Goal: Obtain resource: Download file/media

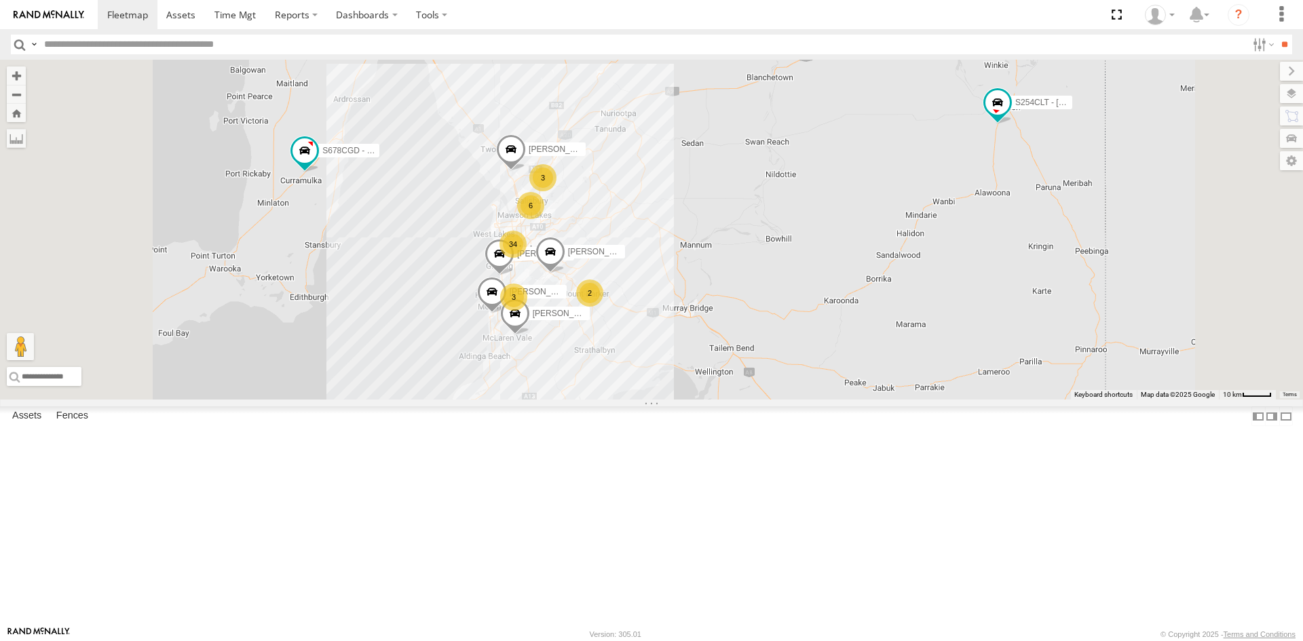
click at [189, 39] on input "text" at bounding box center [643, 45] width 1208 height 20
click at [0, 0] on div "All Assets" at bounding box center [0, 0] width 0 height 0
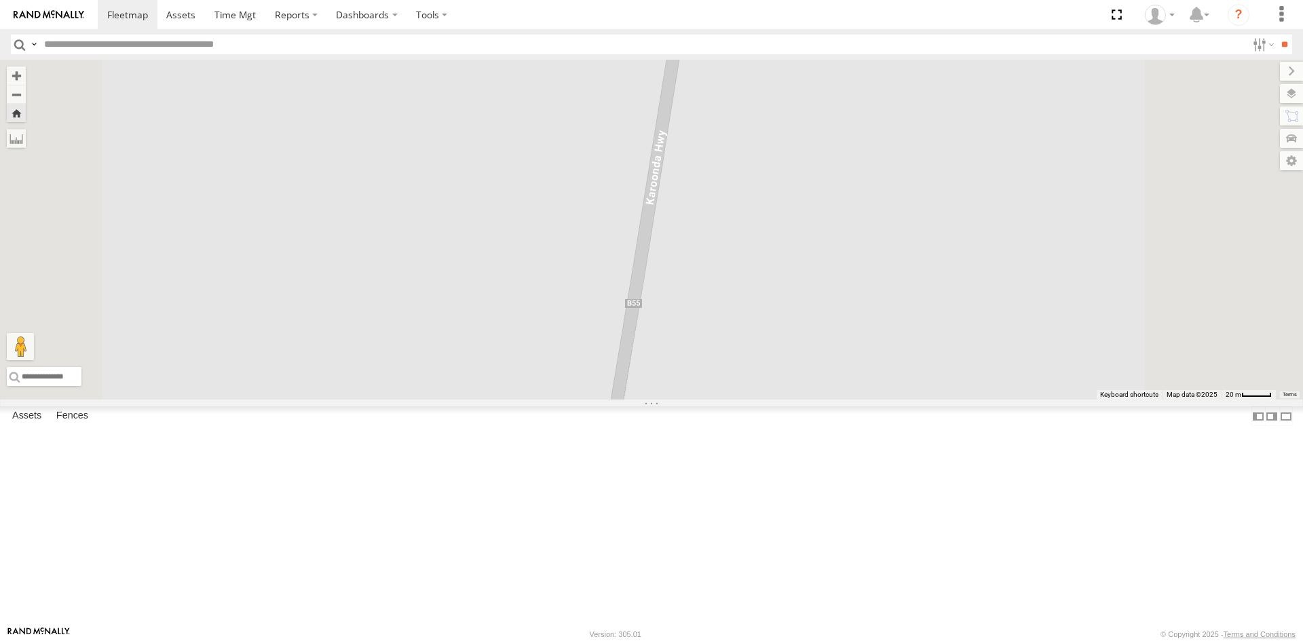
click at [0, 0] on div "S254CLT - [PERSON_NAME]" at bounding box center [0, 0] width 0 height 0
click at [0, 0] on link at bounding box center [0, 0] width 0 height 0
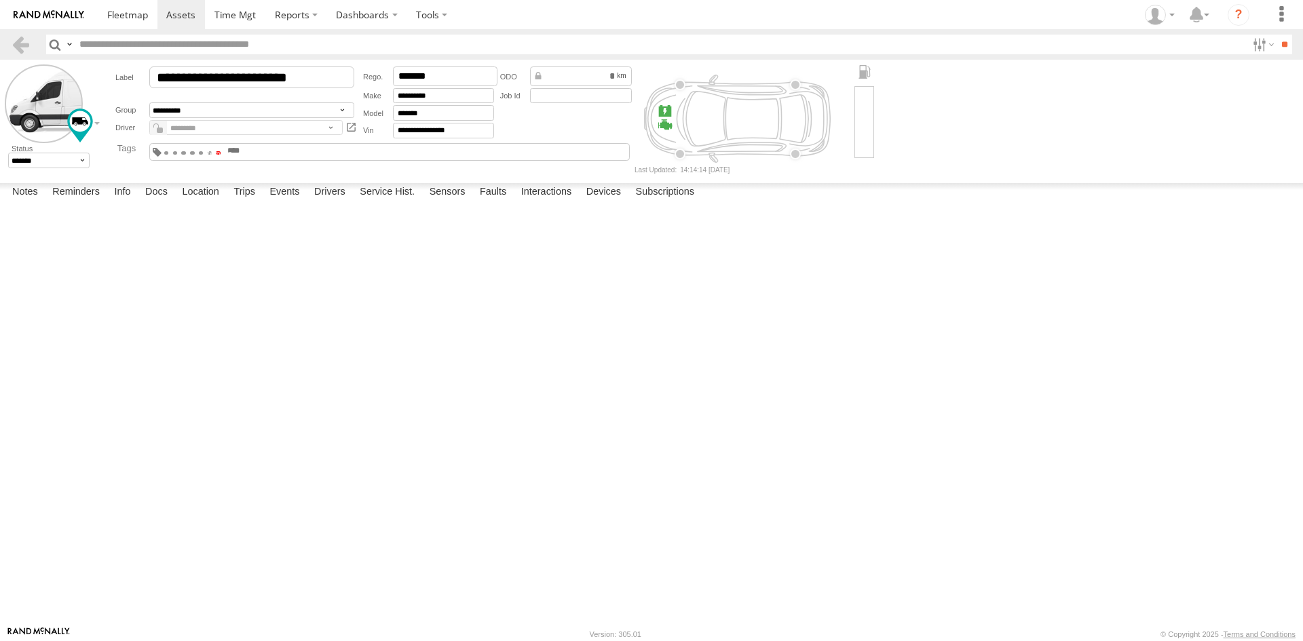
click at [221, 153] on span at bounding box center [218, 152] width 5 height 3
click at [1141, 164] on form "**********" at bounding box center [651, 118] width 1293 height 109
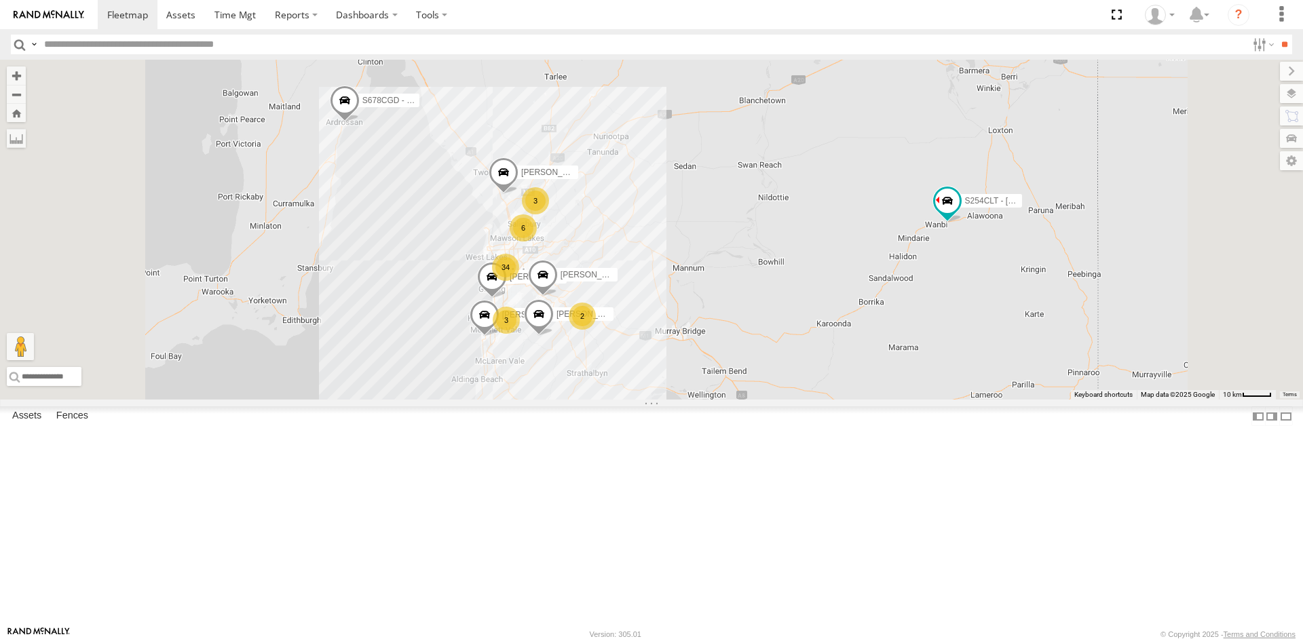
click at [0, 0] on div "S678CGD - Fridge It Sprinter" at bounding box center [0, 0] width 0 height 0
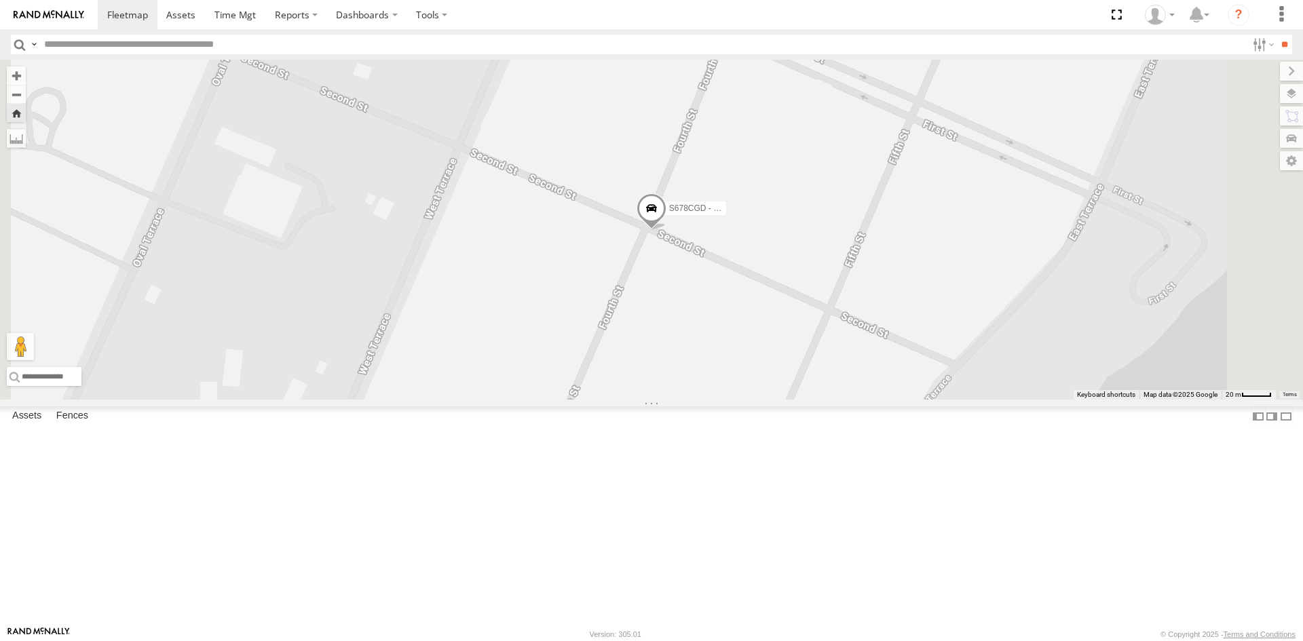
click at [0, 0] on link at bounding box center [0, 0] width 0 height 0
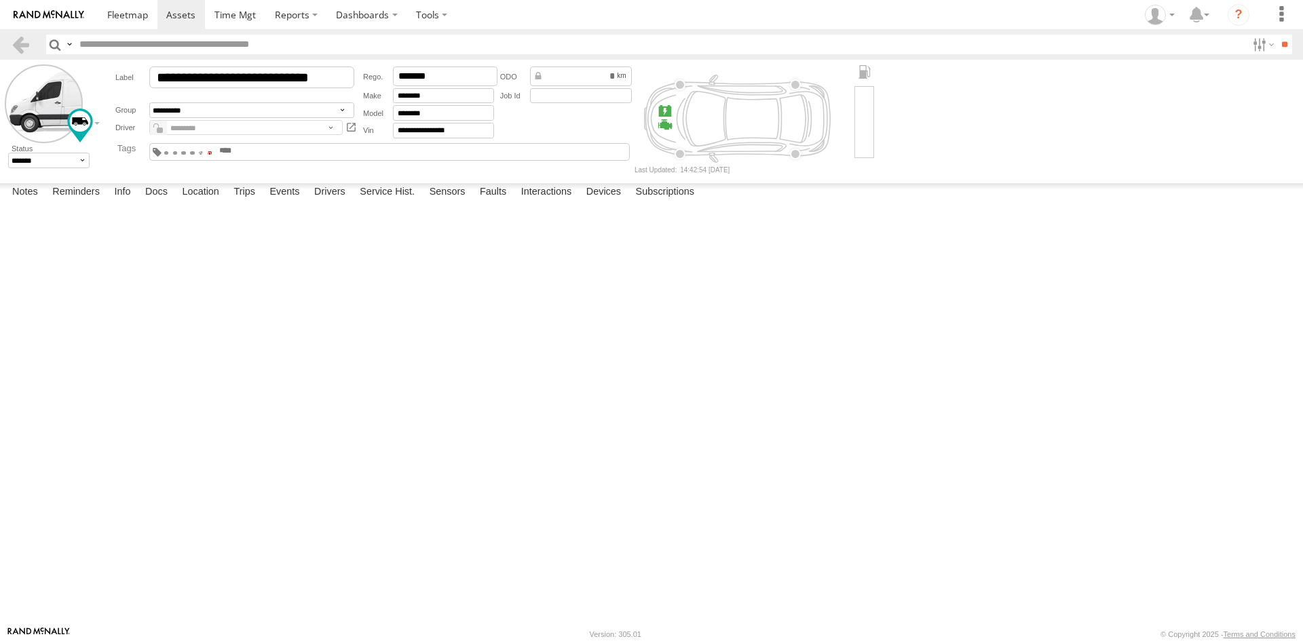
click at [212, 153] on span at bounding box center [210, 152] width 5 height 3
click at [67, 14] on img at bounding box center [49, 15] width 71 height 10
click at [45, 18] on img at bounding box center [49, 15] width 71 height 10
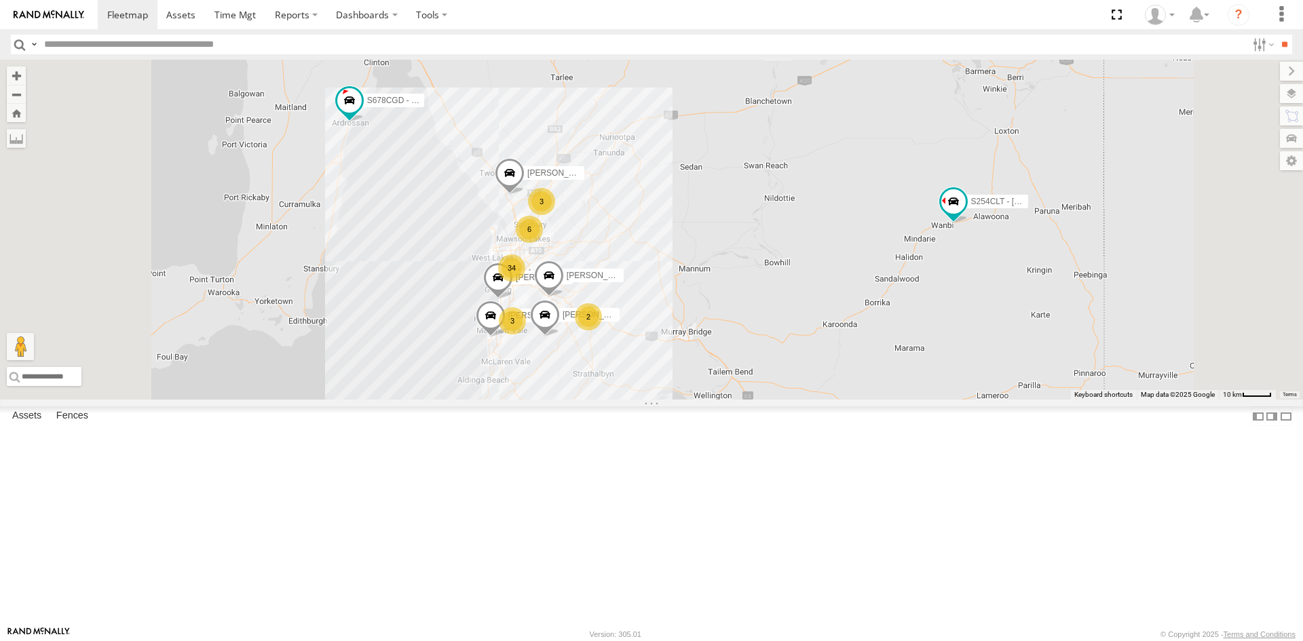
click at [0, 0] on div "S254CLT - Brian Corkhill" at bounding box center [0, 0] width 0 height 0
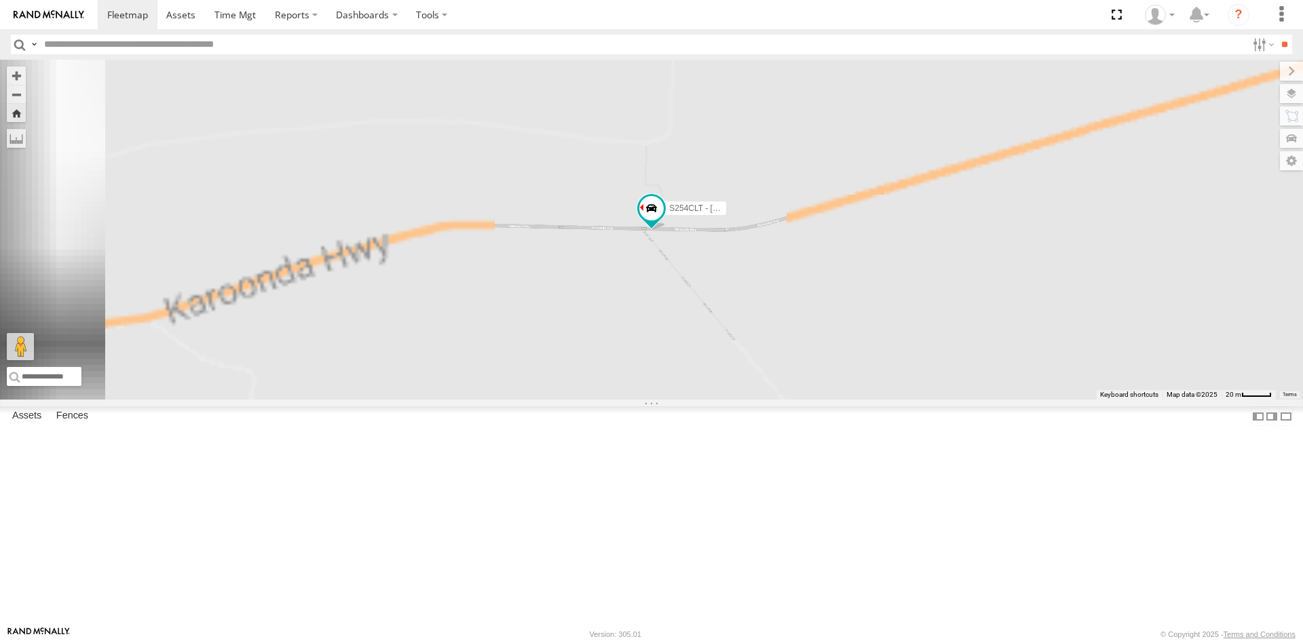
click at [0, 0] on link at bounding box center [0, 0] width 0 height 0
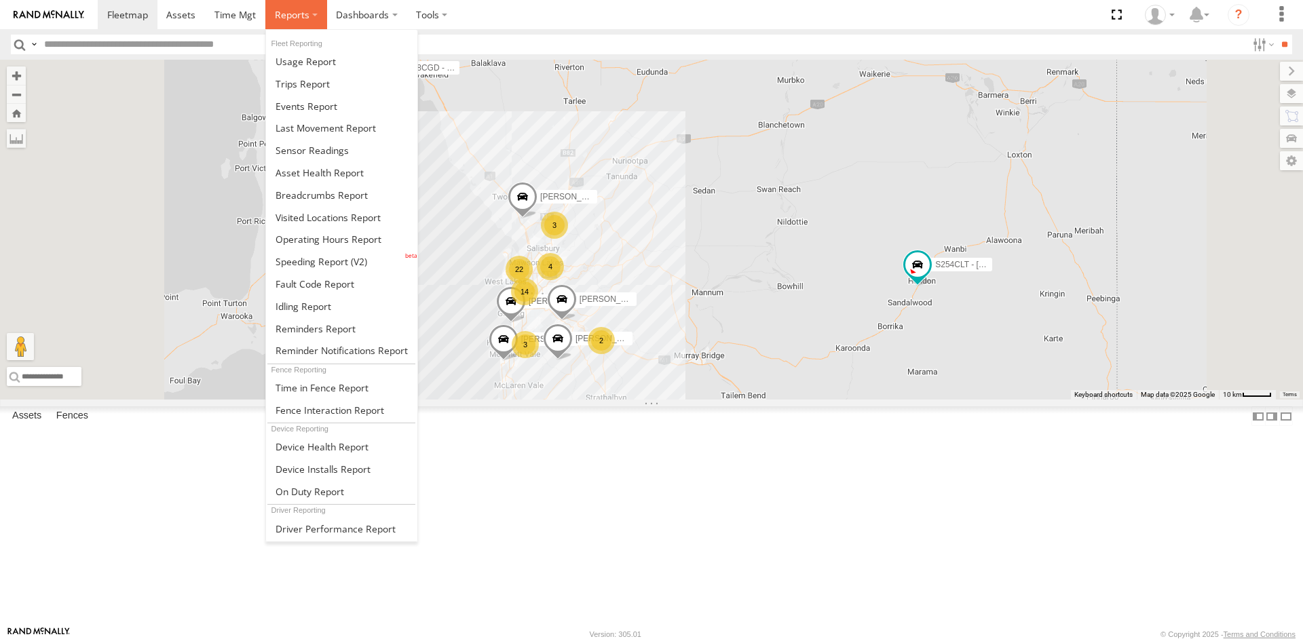
click at [297, 10] on span at bounding box center [292, 14] width 35 height 13
click at [314, 149] on span at bounding box center [312, 150] width 73 height 13
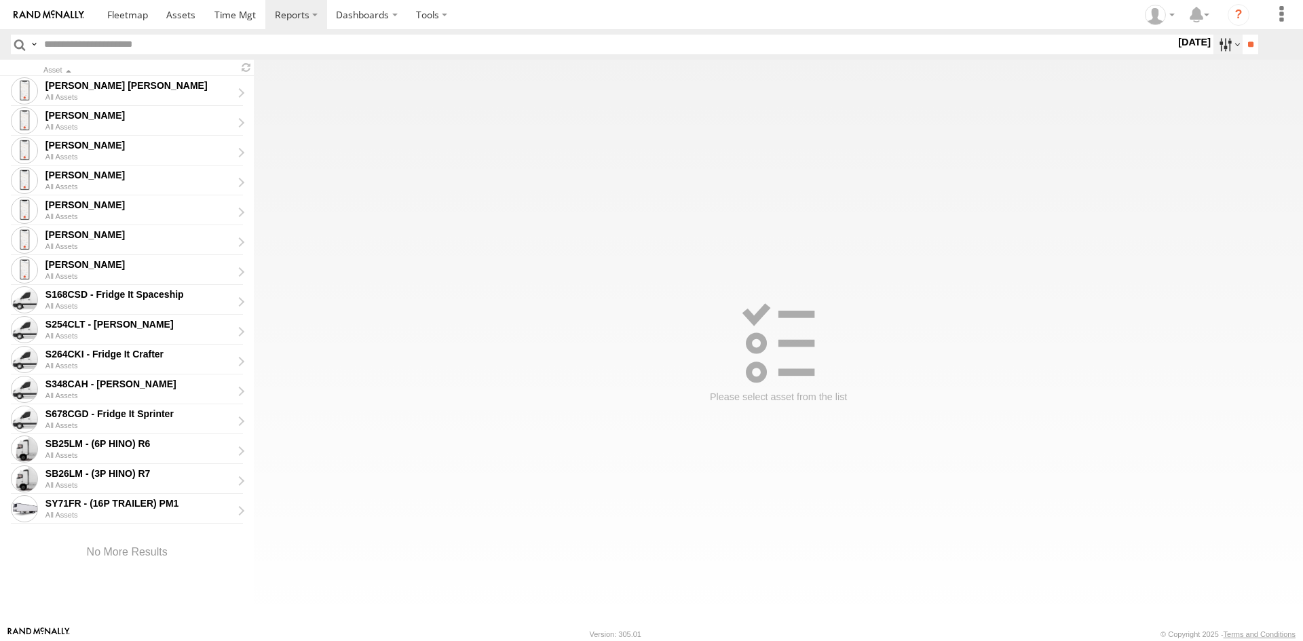
click at [1214, 43] on label at bounding box center [1227, 45] width 29 height 20
drag, startPoint x: 1069, startPoint y: 37, endPoint x: 1177, endPoint y: 43, distance: 108.0
click at [1070, 37] on input "text" at bounding box center [607, 45] width 1137 height 20
click at [1217, 52] on label at bounding box center [1227, 45] width 29 height 20
click at [134, 322] on div "S254CLT - [PERSON_NAME]" at bounding box center [138, 324] width 187 height 12
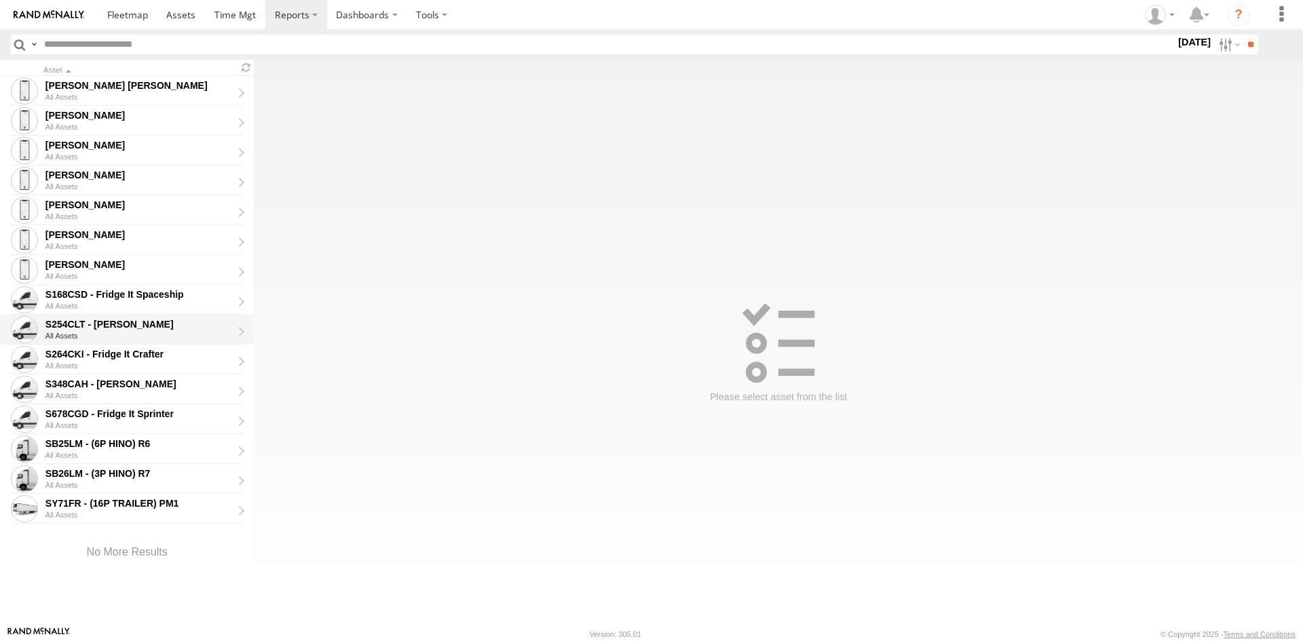
type input "**********"
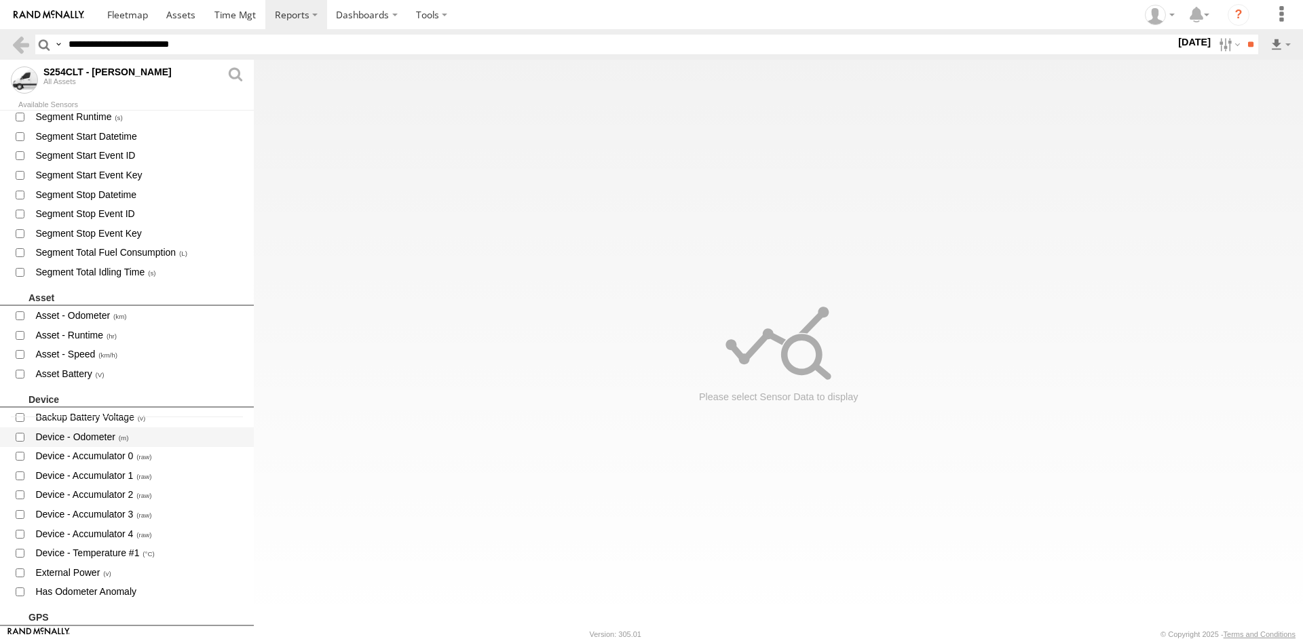
scroll to position [221, 0]
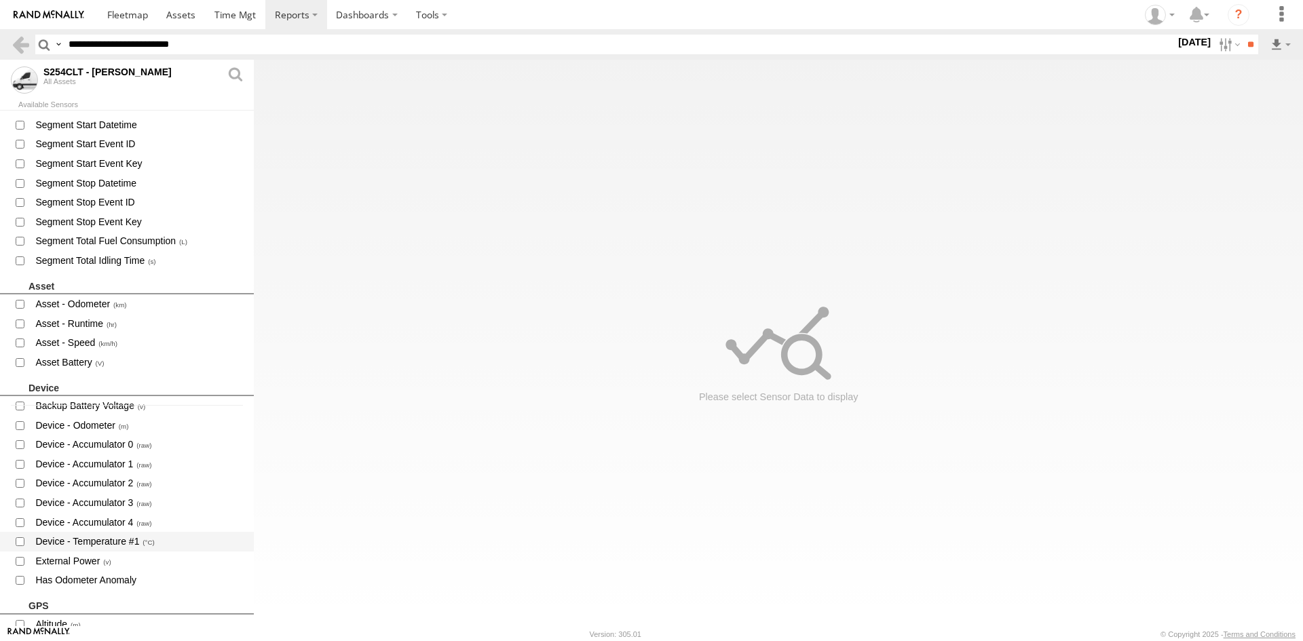
click at [125, 539] on span "Device - Temperature #1" at bounding box center [139, 541] width 210 height 17
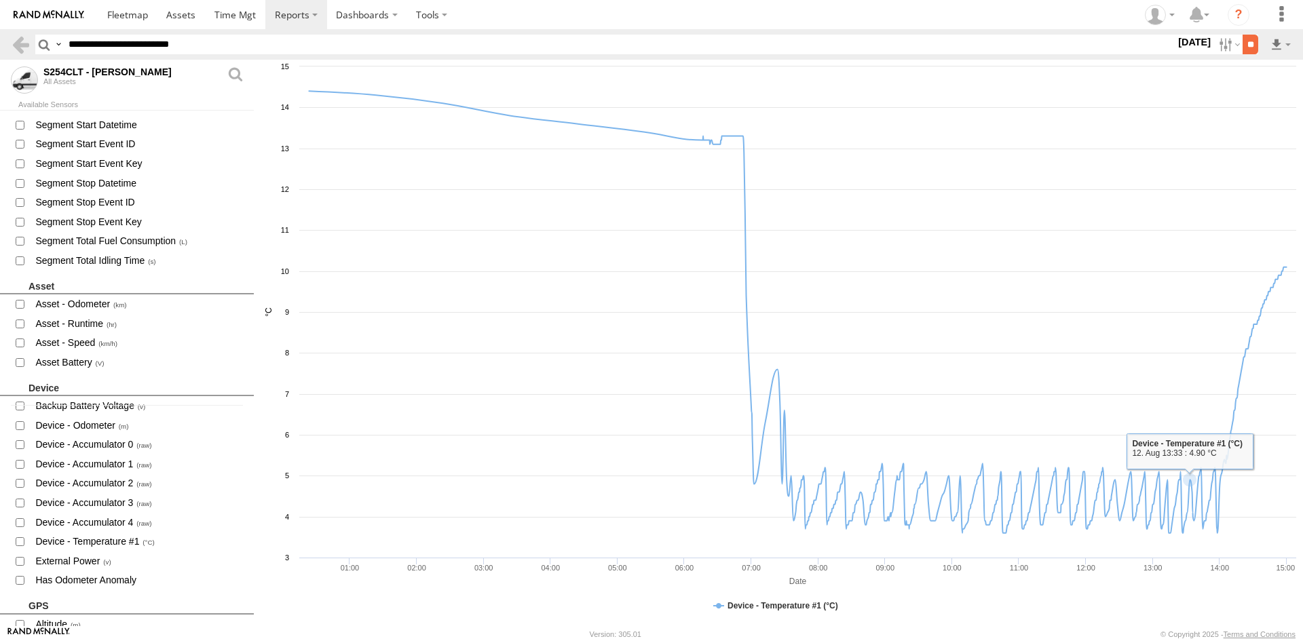
click at [1245, 42] on input "**" at bounding box center [1250, 45] width 16 height 20
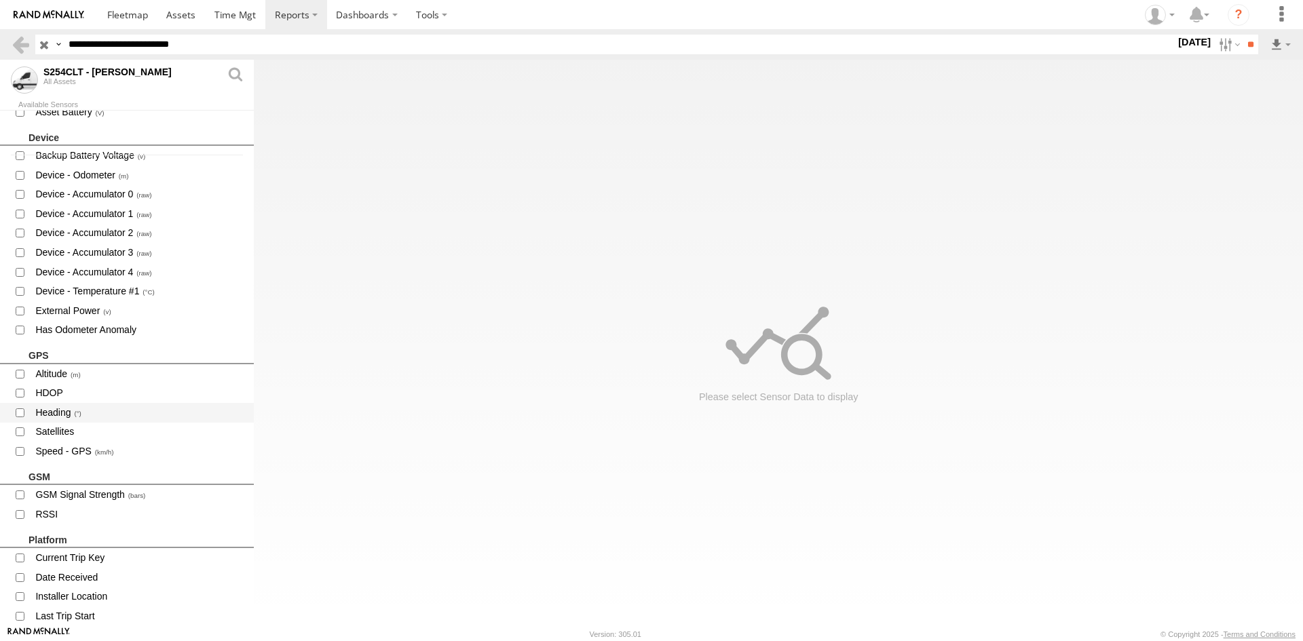
scroll to position [475, 0]
click at [124, 281] on span "Device - Temperature #1" at bounding box center [139, 287] width 210 height 17
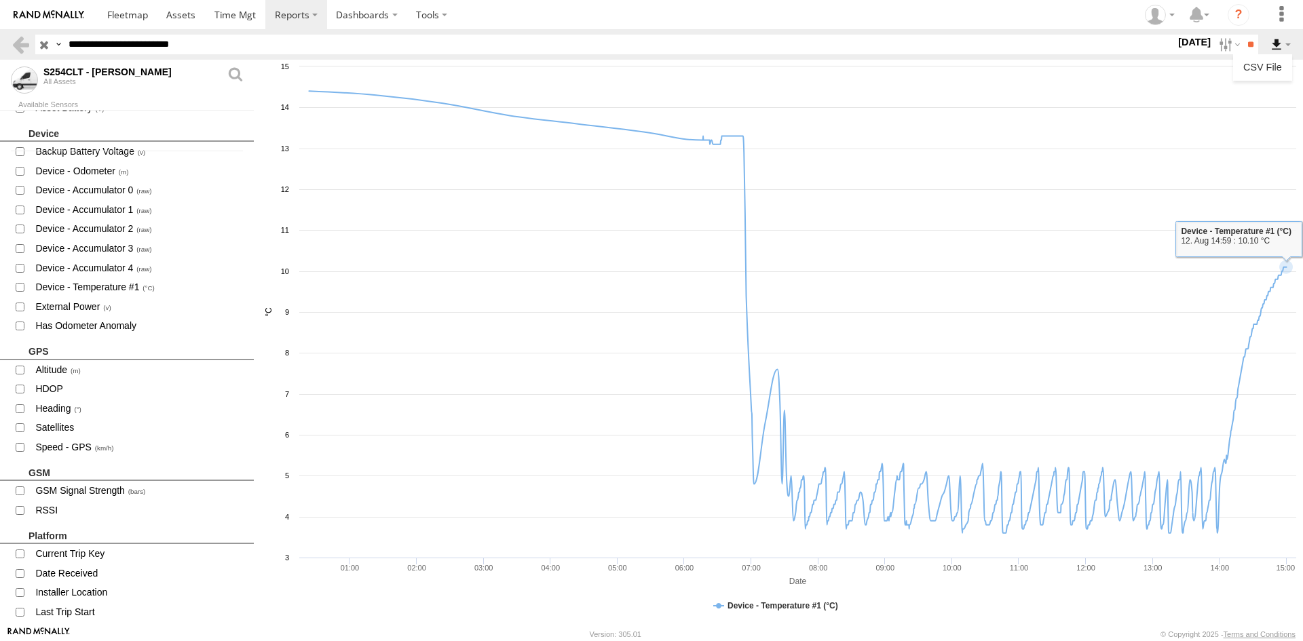
click at [1283, 47] on label at bounding box center [1280, 45] width 23 height 20
click at [1274, 60] on link "CSV File" at bounding box center [1262, 67] width 48 height 20
click at [24, 47] on link at bounding box center [21, 45] width 20 height 20
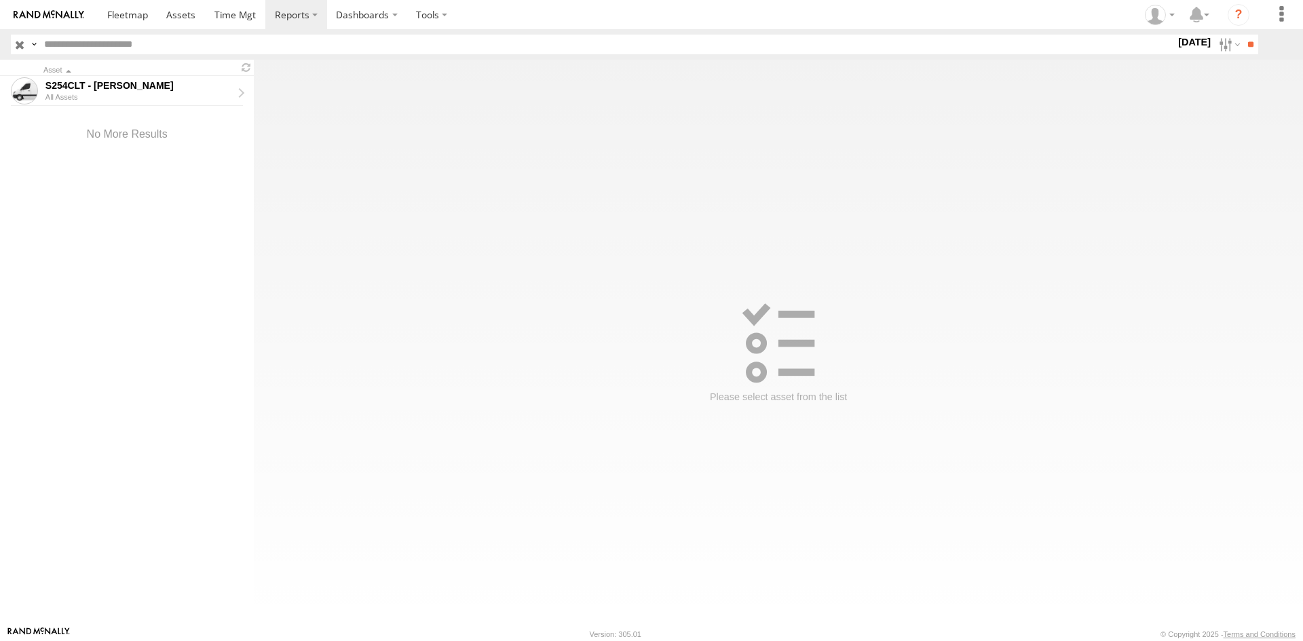
click at [24, 47] on input "button" at bounding box center [20, 45] width 18 height 20
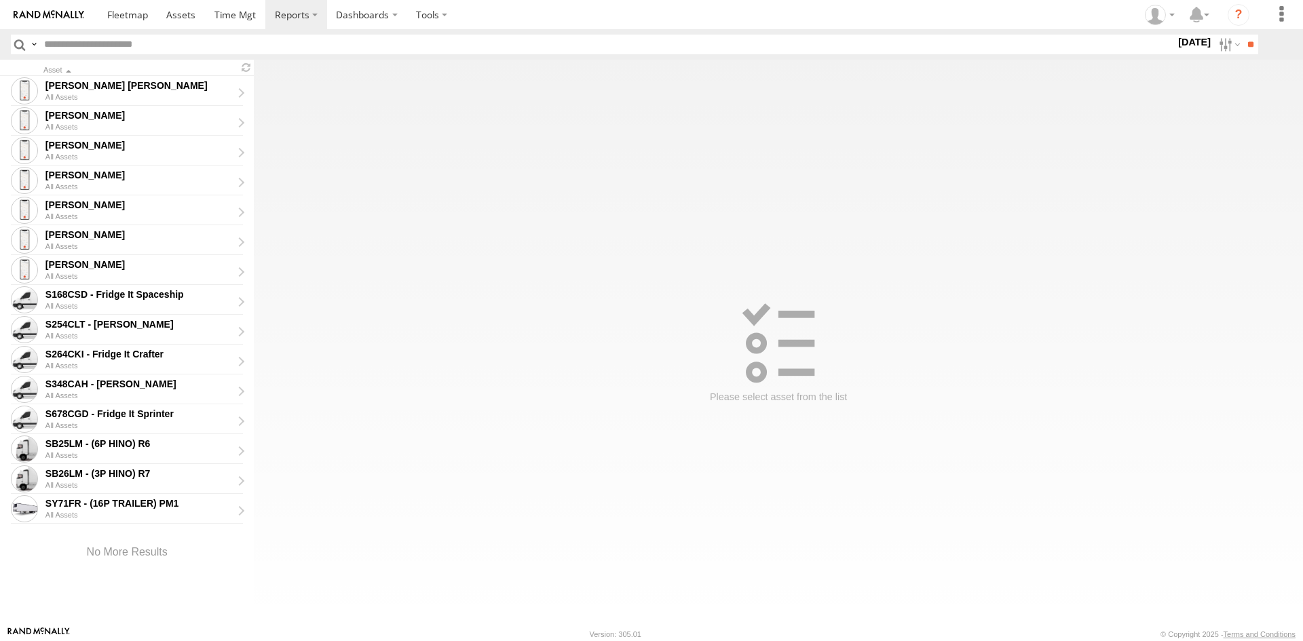
click at [102, 47] on input "text" at bounding box center [607, 45] width 1137 height 20
click at [1242, 35] on input "**" at bounding box center [1250, 45] width 16 height 20
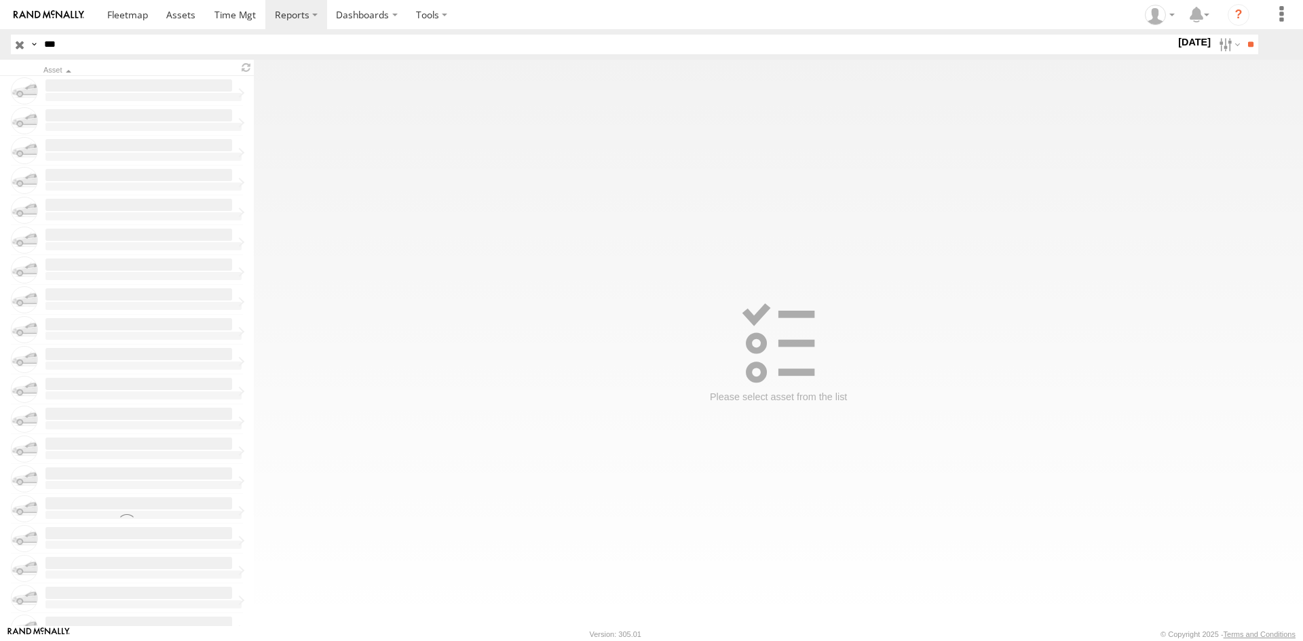
type input "**********"
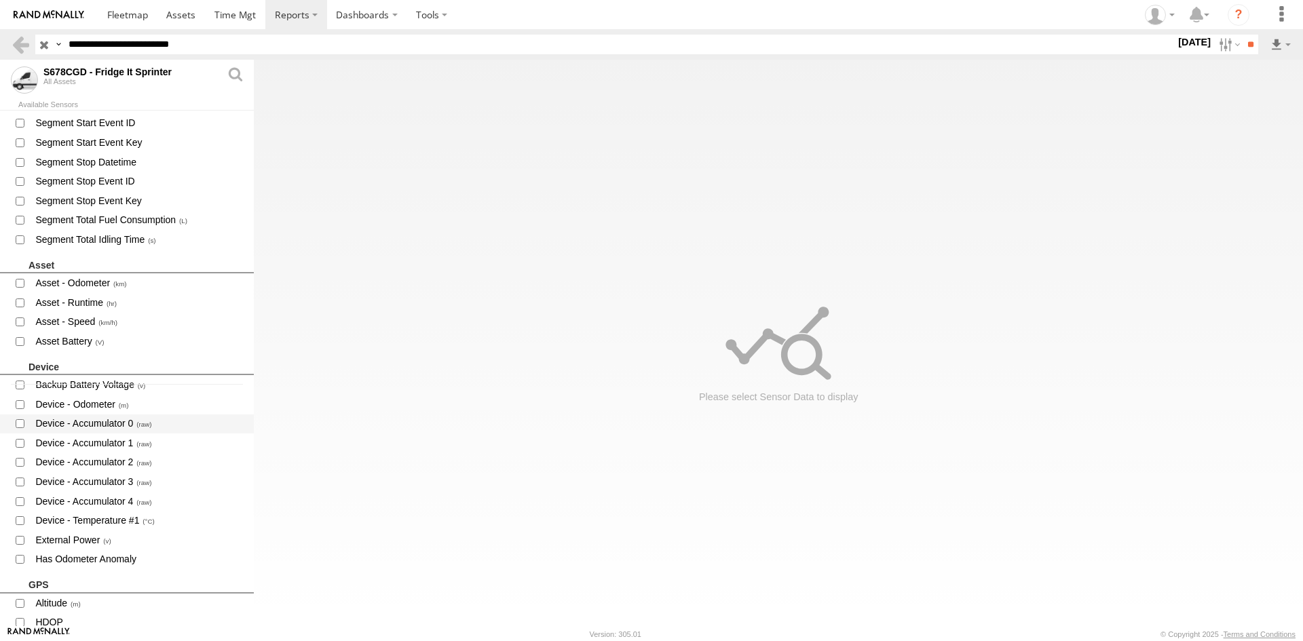
scroll to position [339, 0]
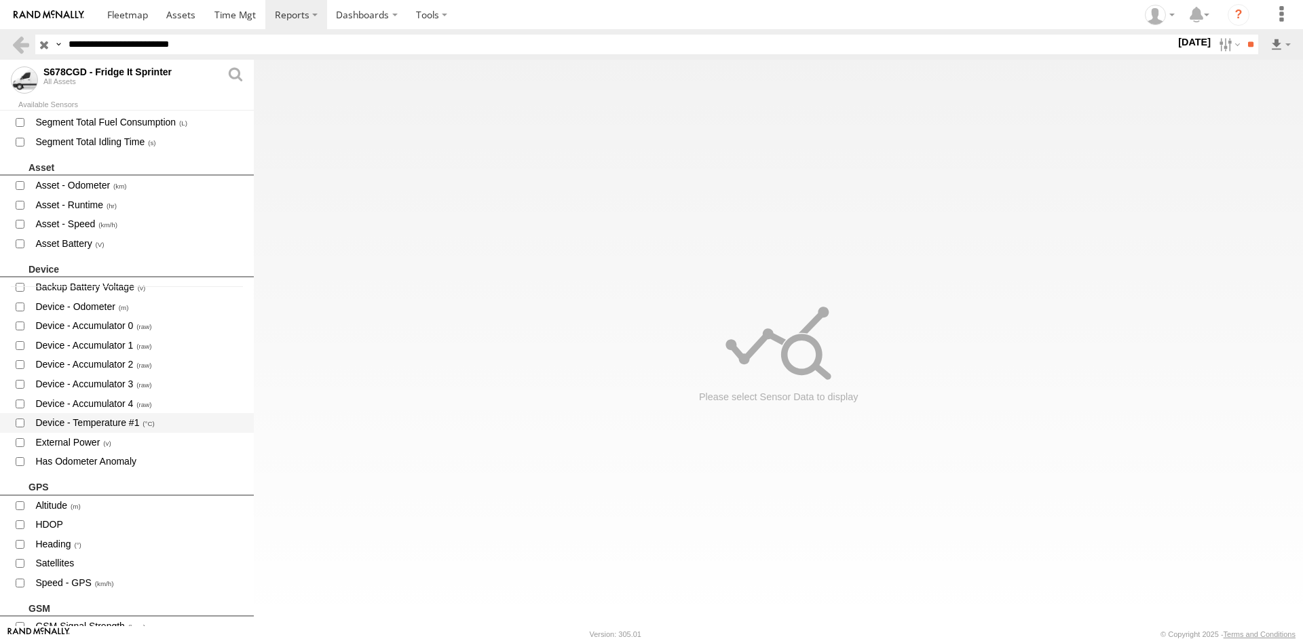
click at [83, 425] on span "Device - Temperature #1" at bounding box center [139, 423] width 210 height 17
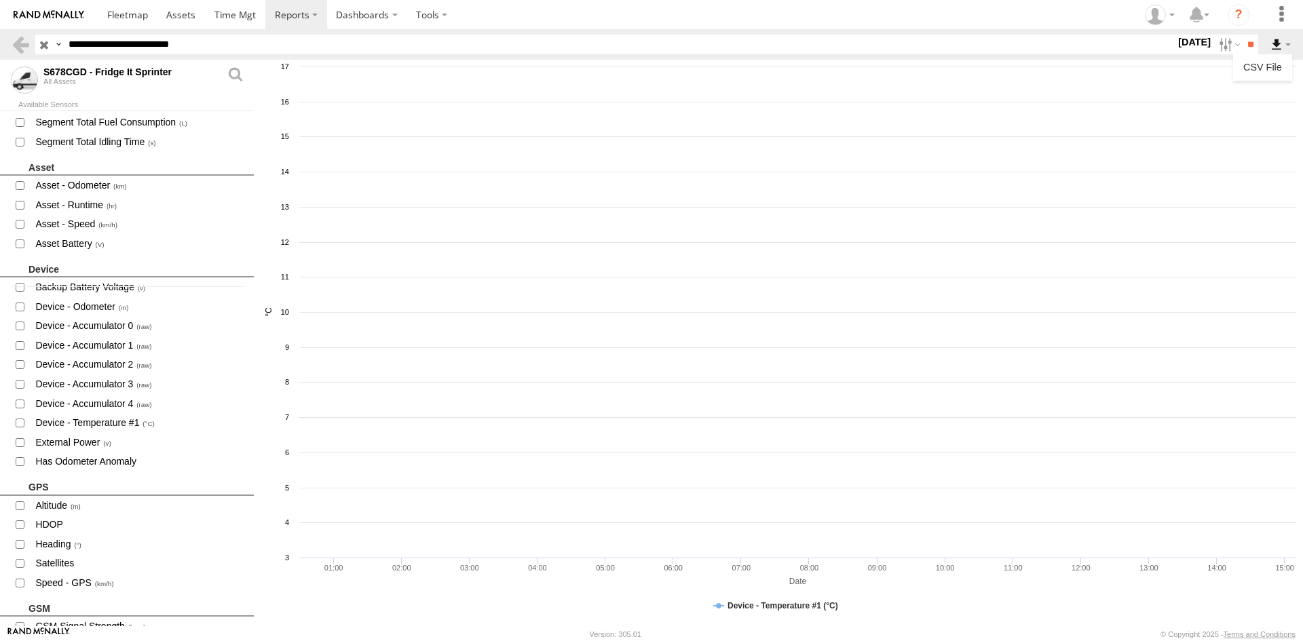
click at [1274, 48] on label at bounding box center [1280, 45] width 23 height 20
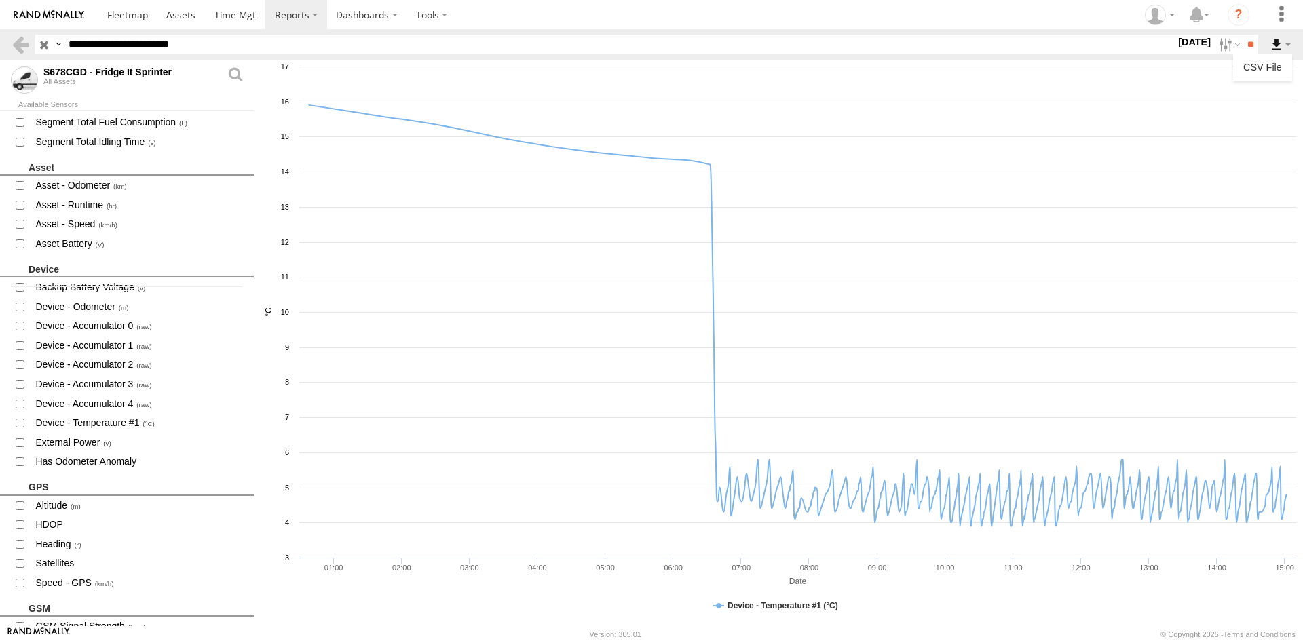
click at [1281, 43] on label at bounding box center [1280, 45] width 23 height 20
click at [1268, 65] on link "CSV File" at bounding box center [1262, 67] width 48 height 20
